Goal: Task Accomplishment & Management: Use online tool/utility

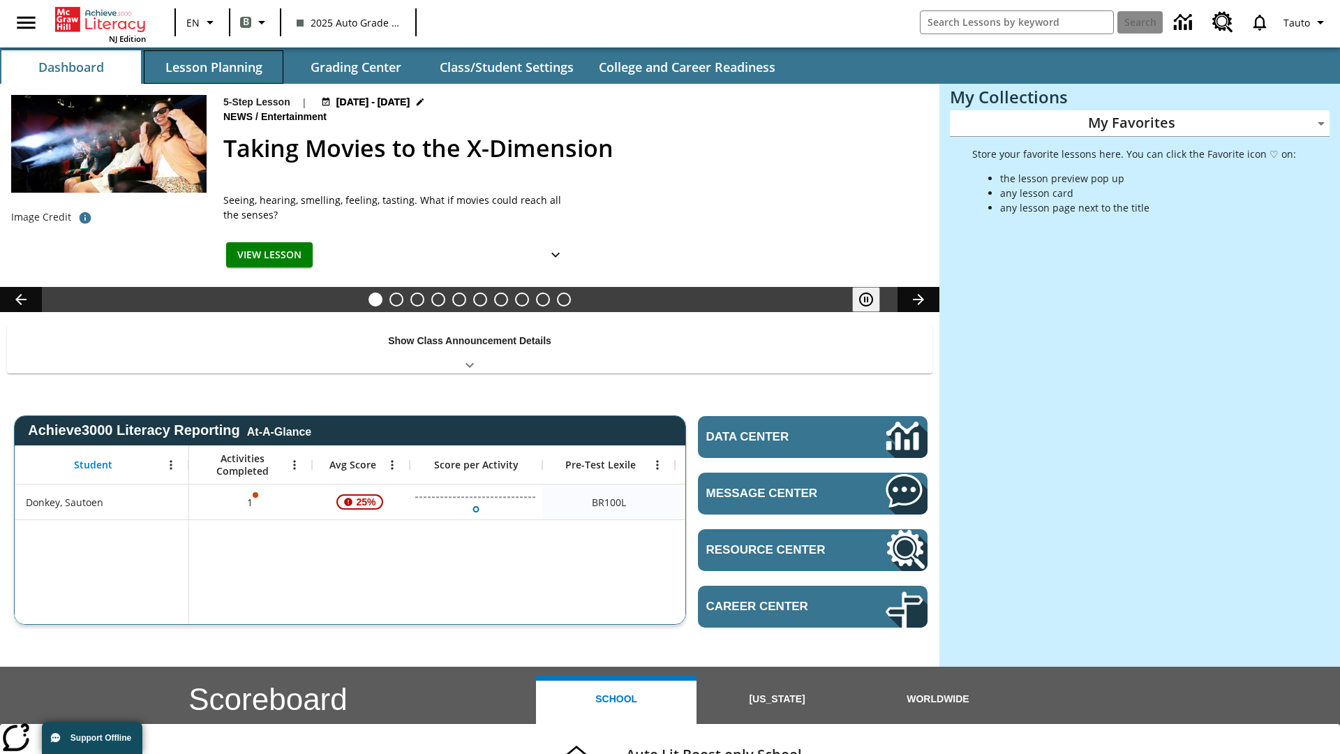
click at [214, 67] on button "Lesson Planning" at bounding box center [214, 66] width 140 height 33
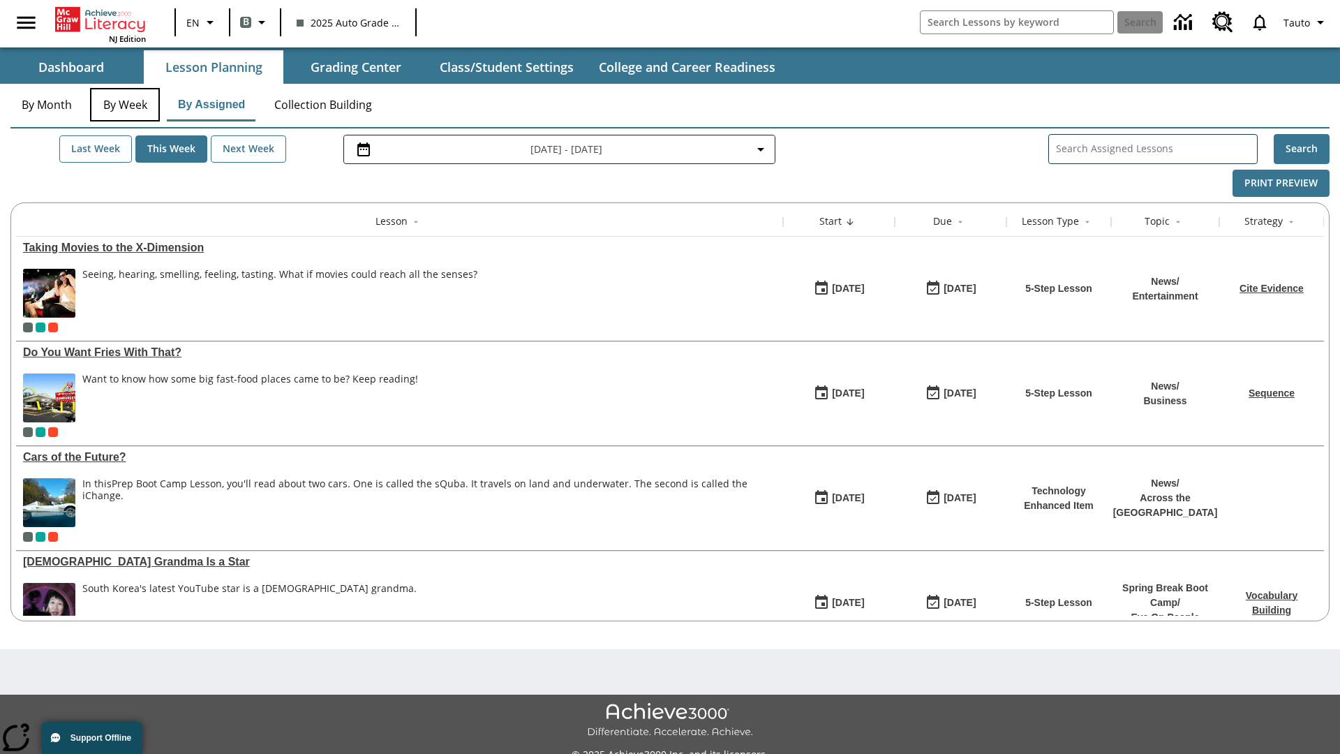
click at [125, 105] on button "By Week" at bounding box center [125, 104] width 70 height 33
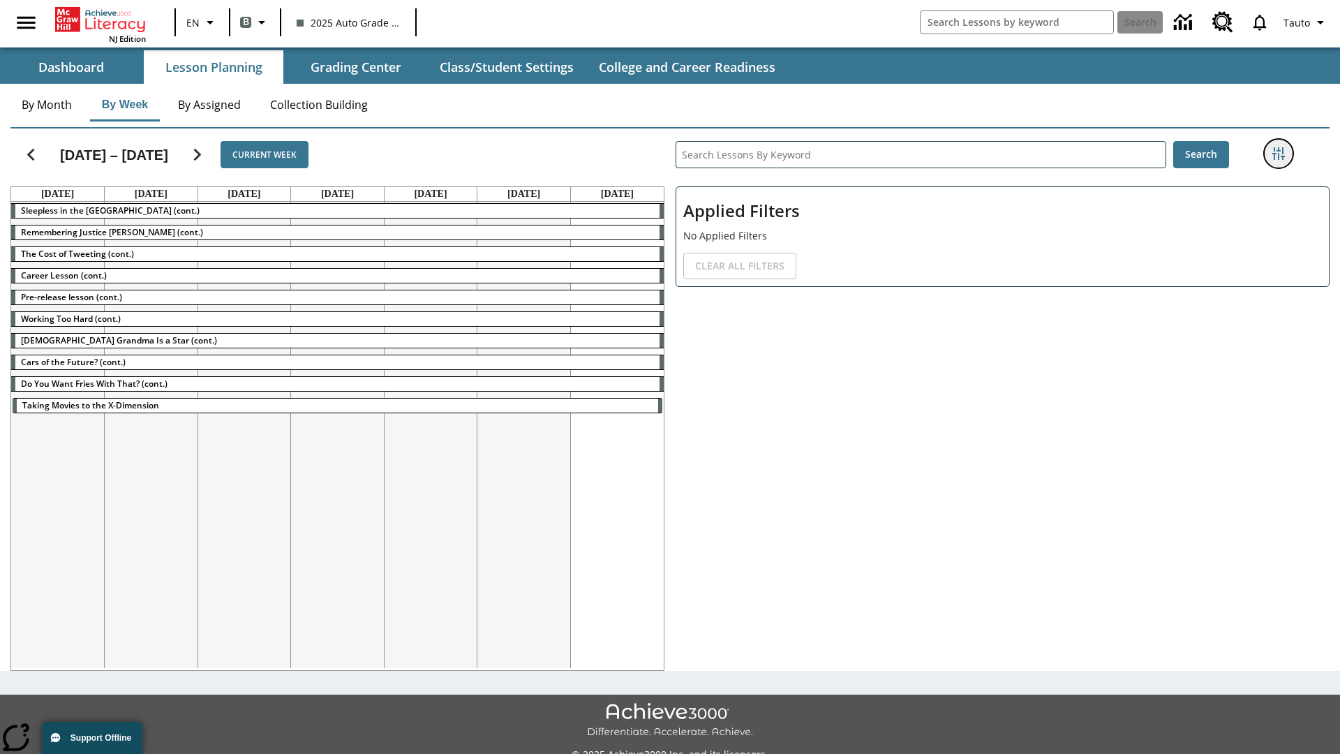
click at [1278, 154] on icon "Filters Side menu" at bounding box center [1278, 153] width 13 height 13
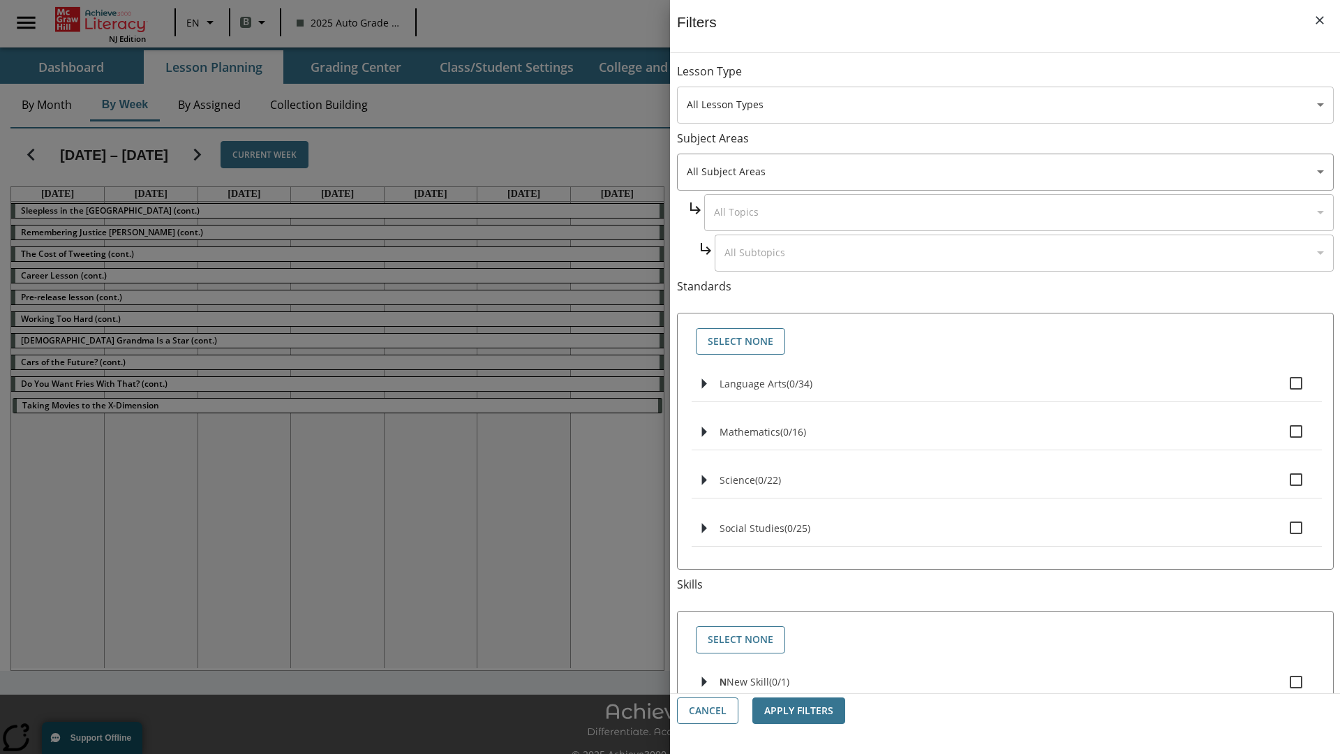
click at [1005, 105] on body "Skip to main content NJ Edition EN B 2025 Auto Grade 1 B Search 0 Tauto Dashboa…" at bounding box center [670, 392] width 1340 height 784
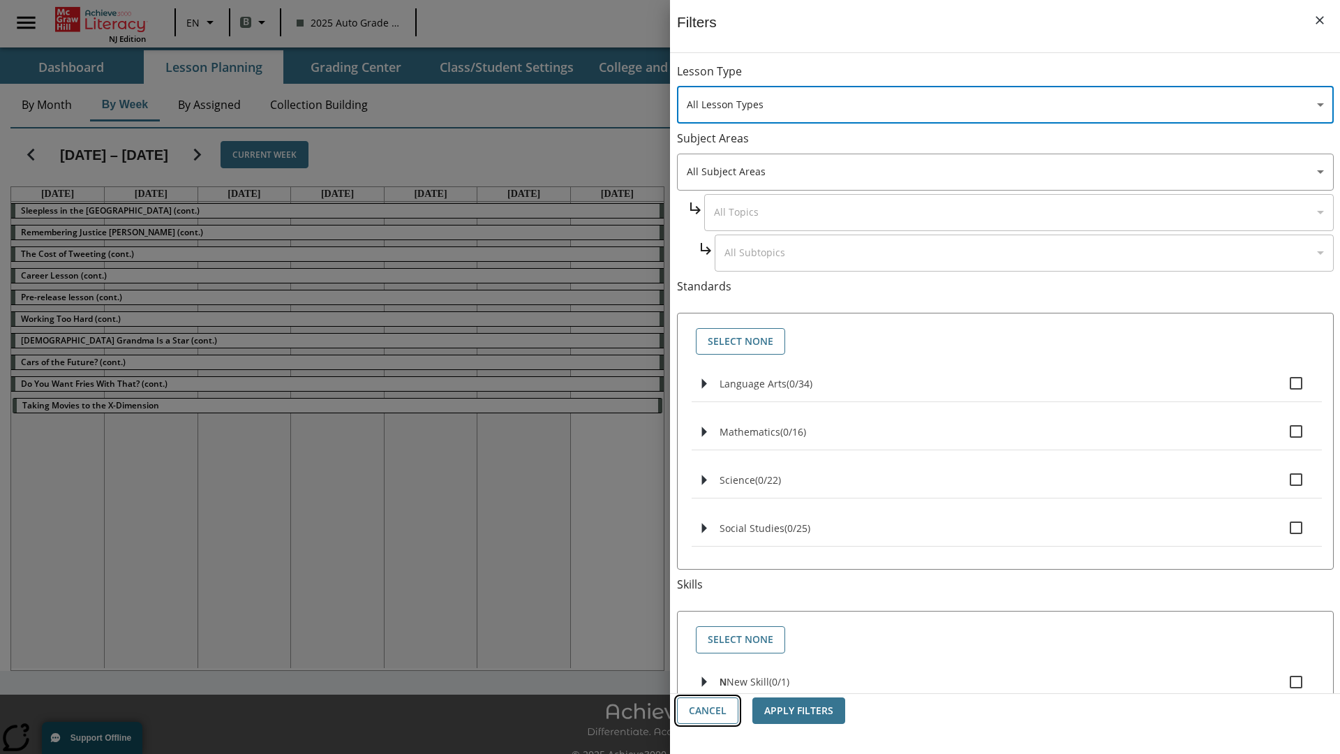
click at [708, 710] on button "Cancel" at bounding box center [707, 710] width 61 height 27
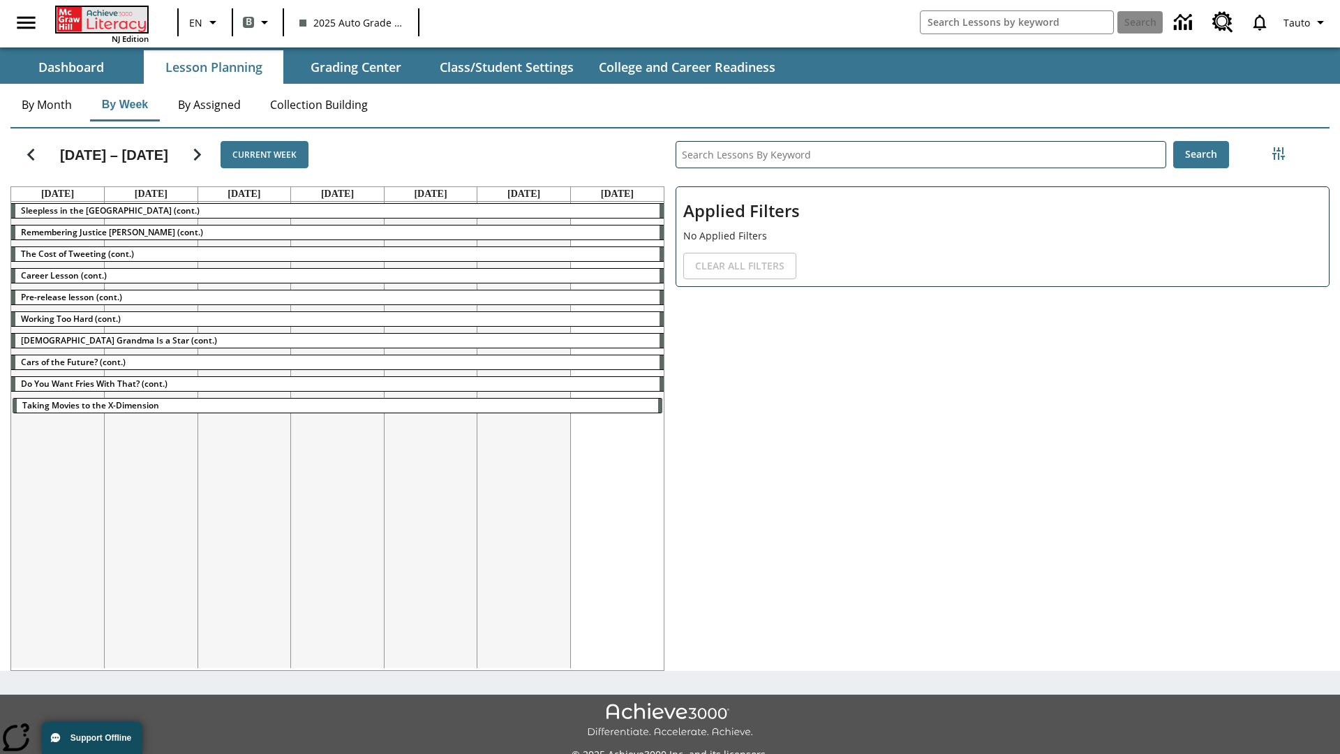
click at [100, 19] on icon "Home" at bounding box center [103, 19] width 93 height 25
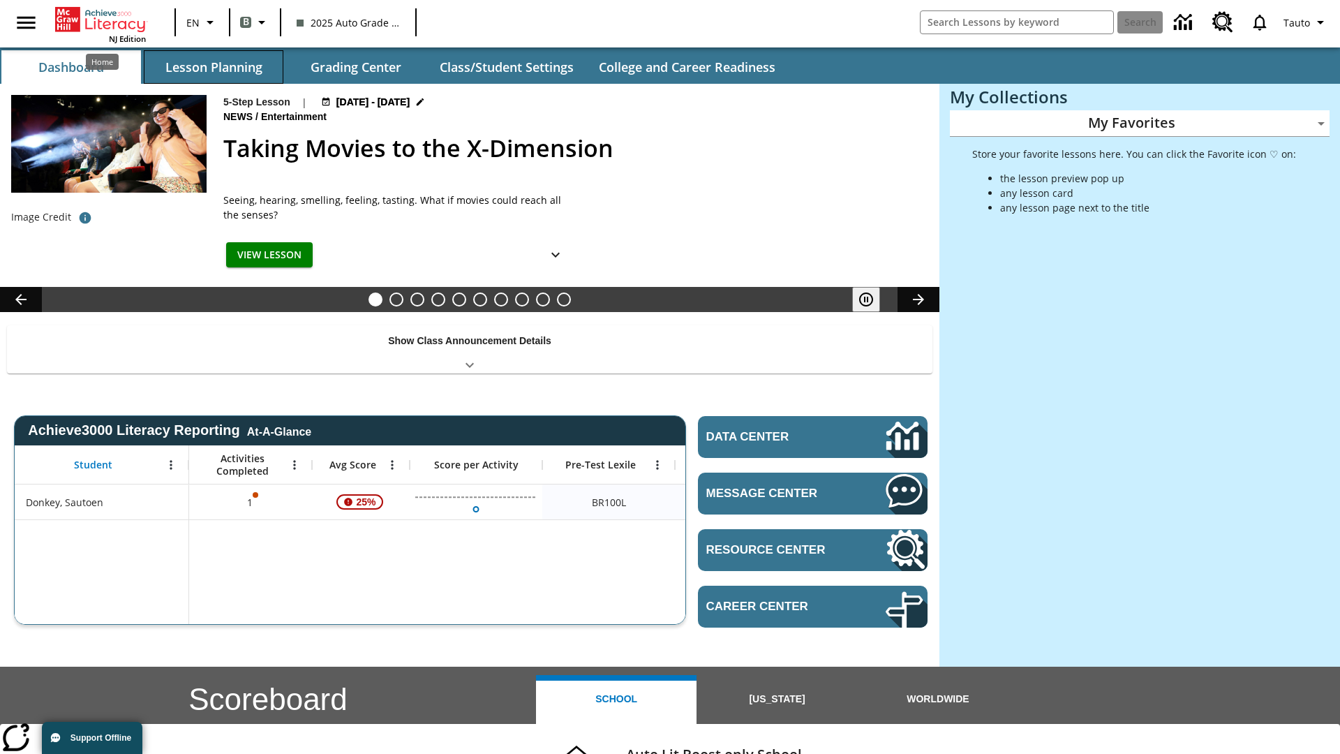
click at [214, 67] on button "Lesson Planning" at bounding box center [214, 66] width 140 height 33
